Goal: Information Seeking & Learning: Learn about a topic

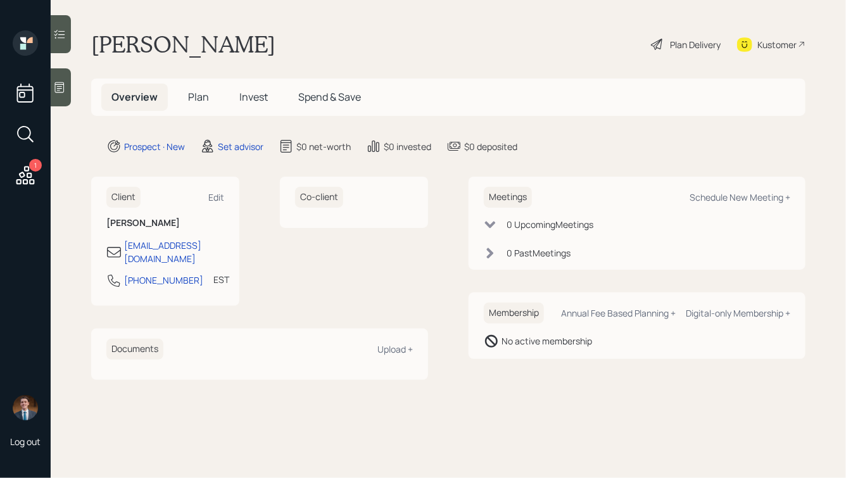
click at [106, 29] on main "[PERSON_NAME] Plan Delivery Kustomer Overview Plan Invest Spend & Save Prospect…" at bounding box center [448, 239] width 795 height 478
click at [58, 86] on icon at bounding box center [59, 87] width 9 height 11
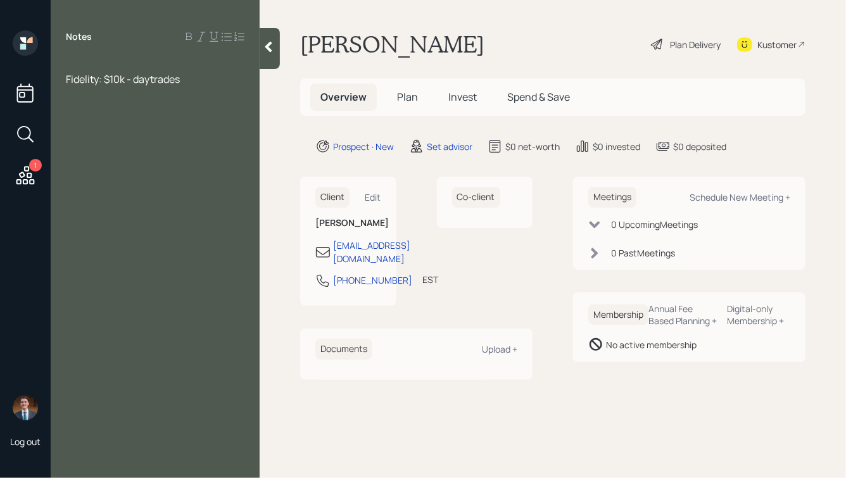
click at [78, 58] on div at bounding box center [155, 65] width 178 height 14
click at [187, 107] on div "Fidelity: $10k - daytrades" at bounding box center [155, 107] width 178 height 14
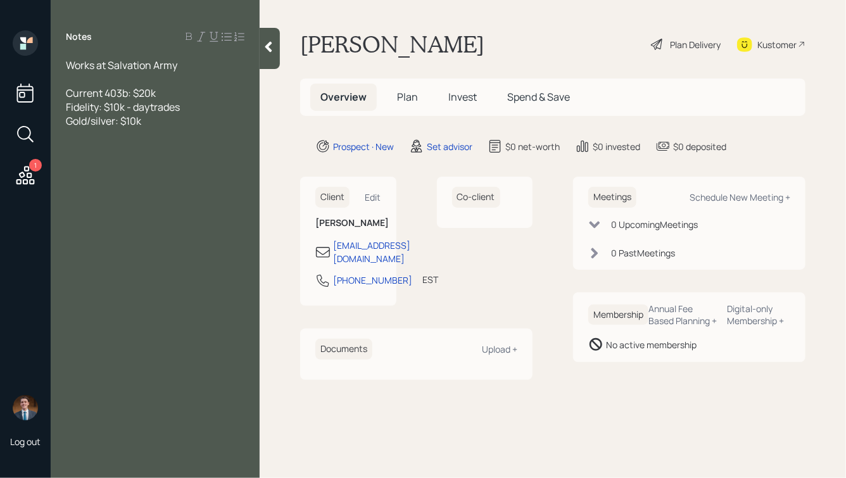
click at [192, 60] on div "Works at Salvation Army" at bounding box center [155, 65] width 178 height 14
click at [128, 92] on span "Current 403b: $20k" at bounding box center [111, 93] width 90 height 14
click at [227, 90] on div "Current 403b w/ [GEOGRAPHIC_DATA]: $20k" at bounding box center [155, 100] width 178 height 28
click at [192, 128] on div "Fidelity: $10k - daytrades" at bounding box center [155, 135] width 178 height 14
click at [165, 142] on div "Gold/silver: $10k" at bounding box center [155, 149] width 178 height 14
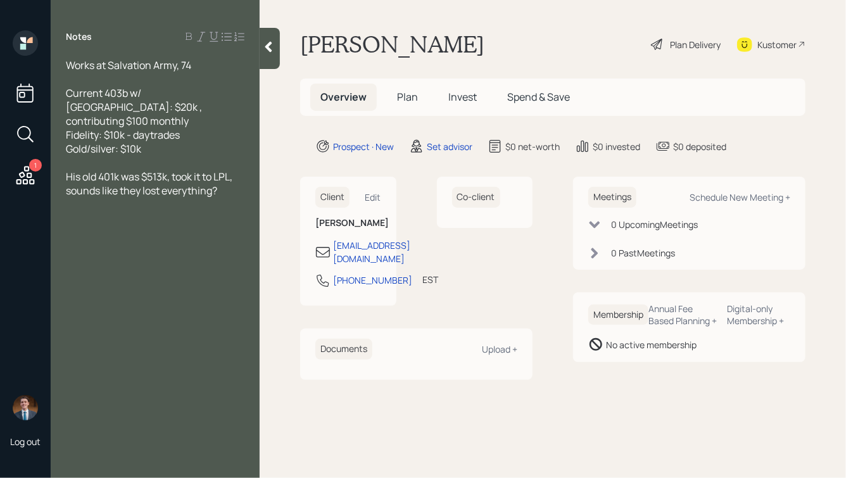
click at [268, 51] on icon at bounding box center [268, 47] width 13 height 13
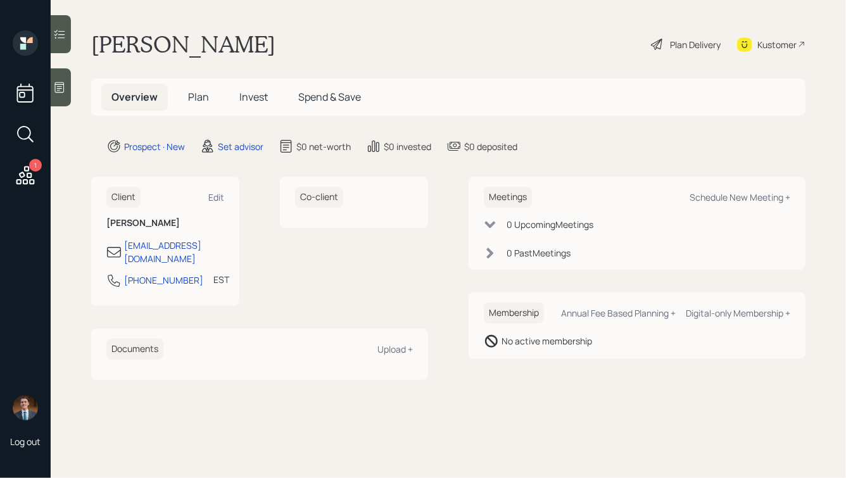
click at [56, 86] on icon at bounding box center [59, 87] width 13 height 13
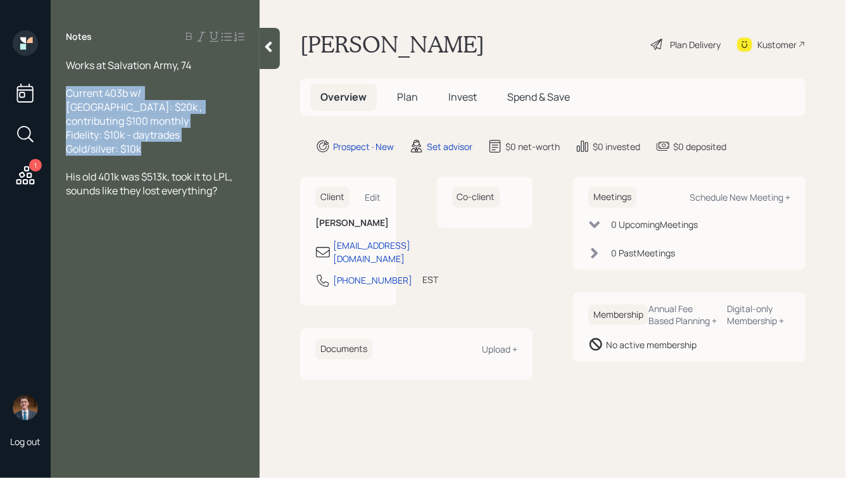
drag, startPoint x: 159, startPoint y: 142, endPoint x: 46, endPoint y: 90, distance: 125.4
click at [46, 90] on div "1 Log out Notes Works at Salvation Army, 74 Current 403b w/ [GEOGRAPHIC_DATA]: …" at bounding box center [423, 239] width 846 height 478
click at [140, 132] on span "Current 403b w/ [GEOGRAPHIC_DATA]: $20k , contributing $100 monthly Fidelity: $…" at bounding box center [135, 121] width 138 height 70
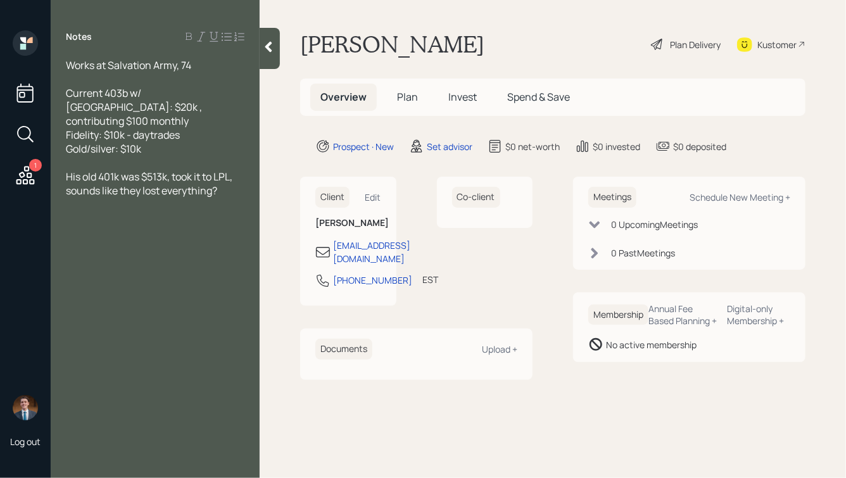
click at [263, 42] on icon at bounding box center [268, 47] width 13 height 13
